Goal: Obtain resource: Obtain resource

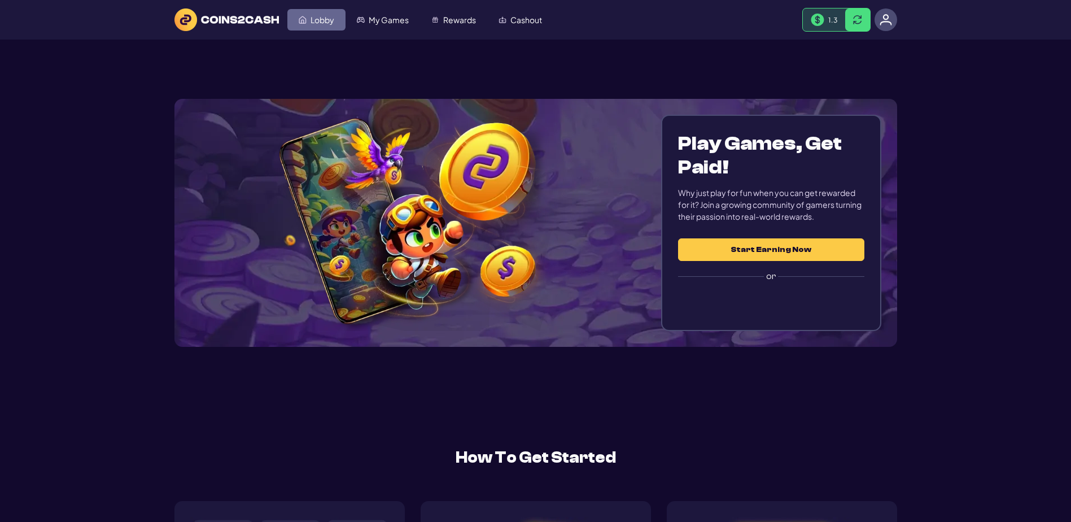
click at [334, 24] on span "Lobby" at bounding box center [322, 20] width 24 height 8
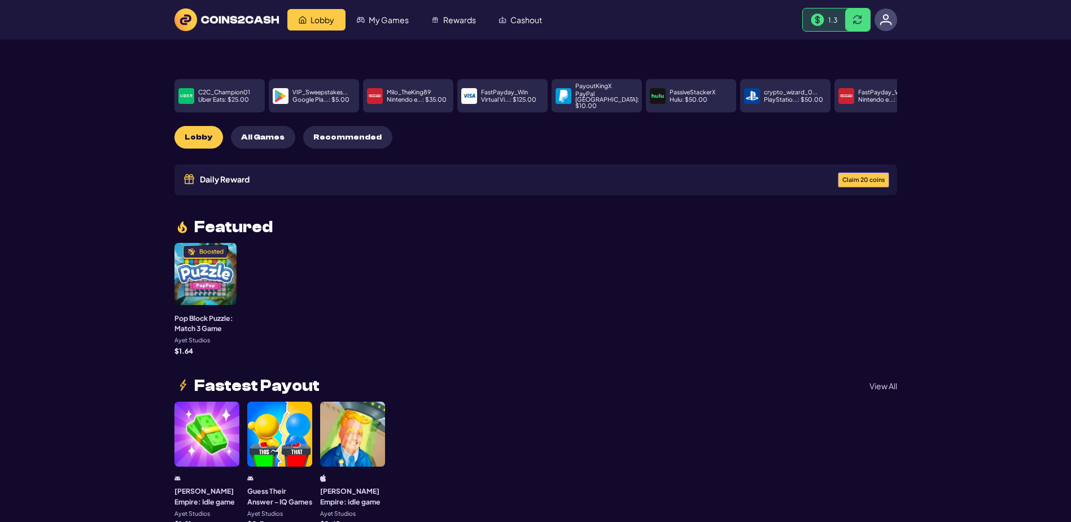
click at [842, 183] on span "Claim 20 coins" at bounding box center [863, 180] width 42 height 6
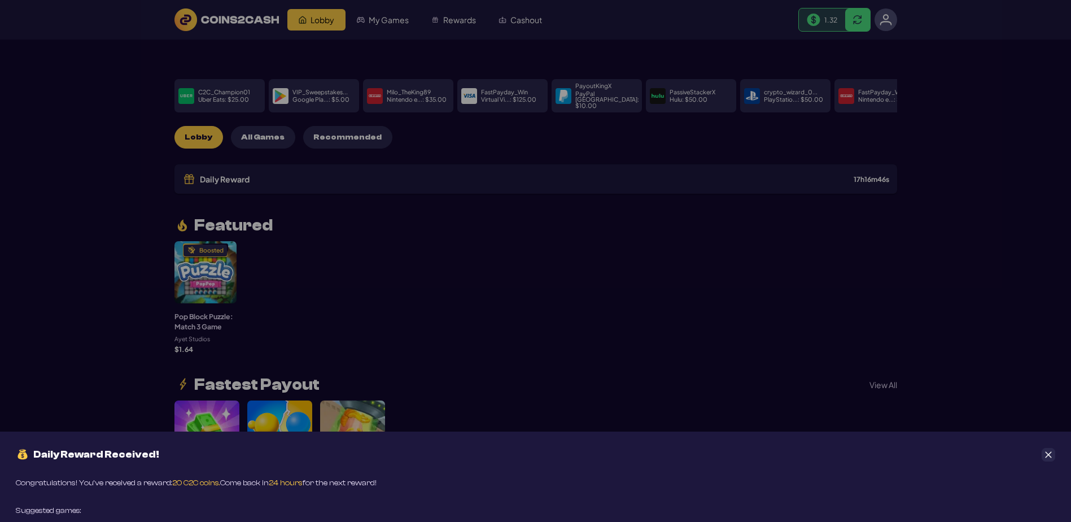
click at [1049, 451] on icon "Close" at bounding box center [1048, 454] width 6 height 6
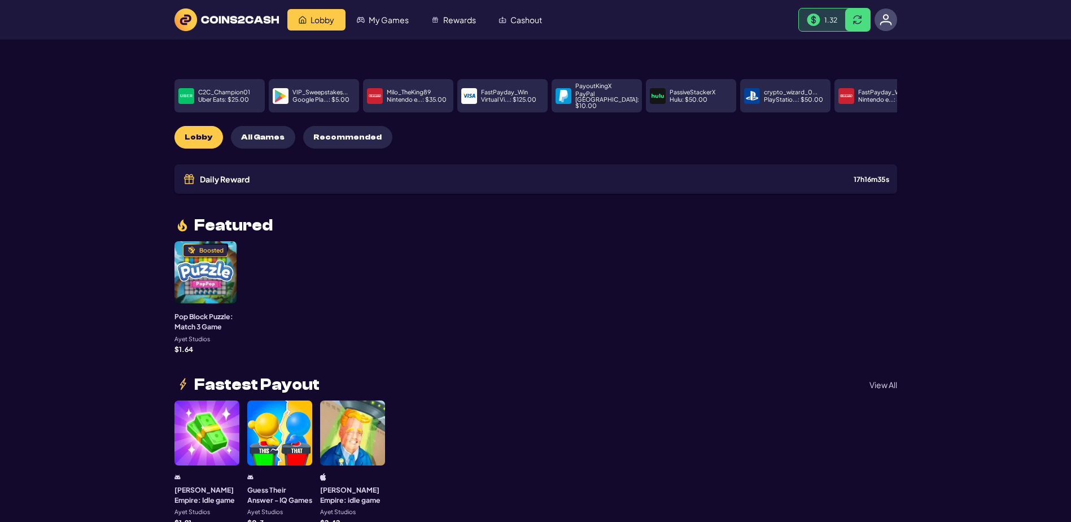
click at [284, 142] on span "All Games" at bounding box center [262, 138] width 43 height 10
